Goal: Task Accomplishment & Management: Complete application form

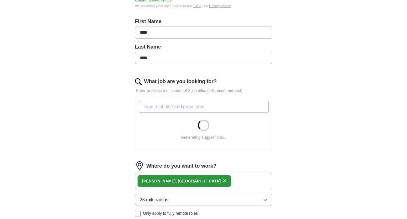
scroll to position [143, 0]
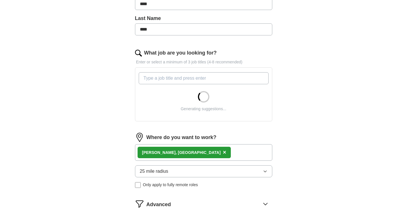
click at [174, 77] on input "What job are you looking for?" at bounding box center [204, 78] width 130 height 12
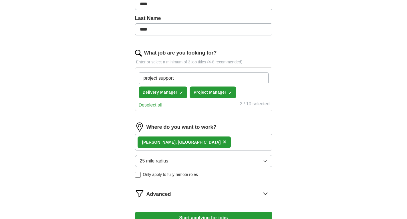
type input "project support"
click at [172, 172] on div "25 mile radius Only apply to fully remote roles" at bounding box center [203, 166] width 137 height 23
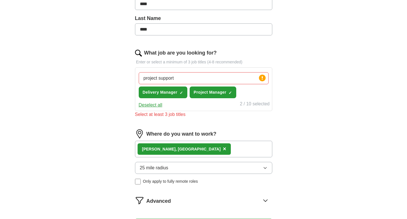
click at [172, 172] on button "25 mile radius" at bounding box center [203, 168] width 137 height 12
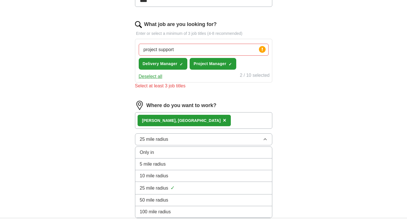
scroll to position [200, 0]
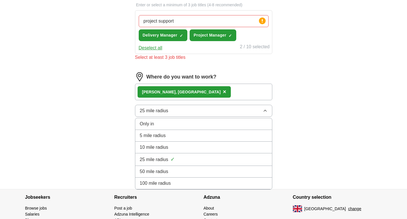
click at [160, 173] on span "50 mile radius" at bounding box center [154, 171] width 29 height 7
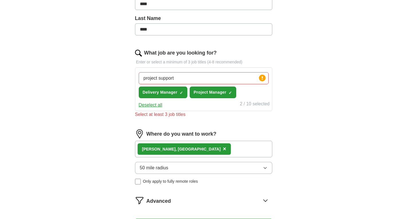
scroll to position [229, 0]
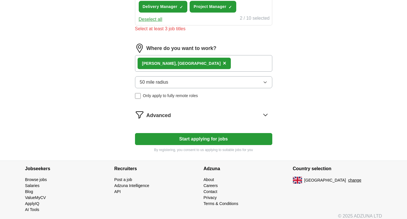
click at [192, 143] on button "Start applying for jobs" at bounding box center [203, 139] width 137 height 12
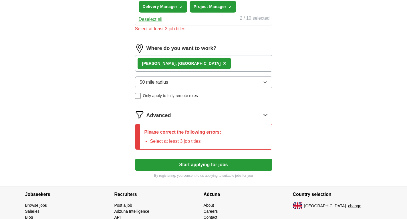
scroll to position [172, 0]
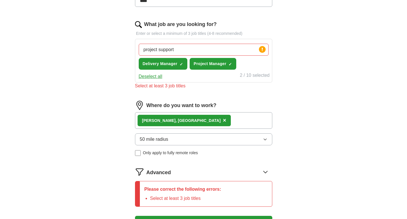
click at [257, 50] on input "project support" at bounding box center [204, 50] width 130 height 12
click at [208, 62] on span "Project Manager" at bounding box center [210, 64] width 33 height 6
click at [150, 66] on span "Delivery Manager" at bounding box center [160, 64] width 35 height 6
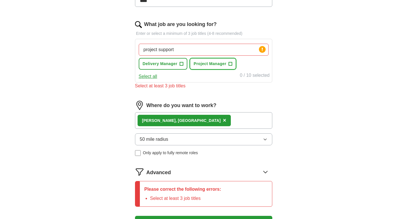
click at [230, 62] on span "+" at bounding box center [230, 64] width 3 height 5
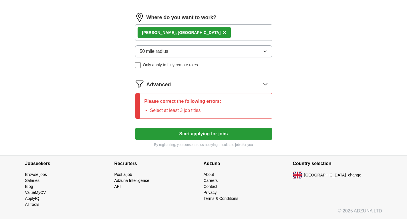
click at [208, 136] on button "Start applying for jobs" at bounding box center [203, 134] width 137 height 12
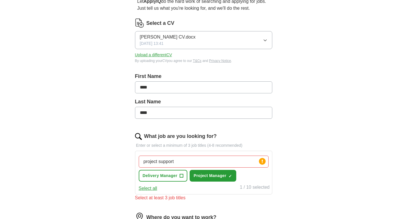
scroll to position [0, 0]
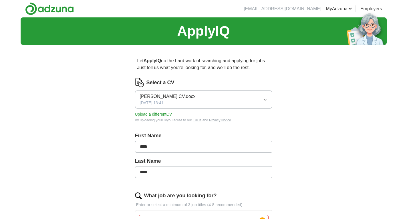
click at [51, 9] on img at bounding box center [49, 8] width 49 height 13
